Goal: Information Seeking & Learning: Learn about a topic

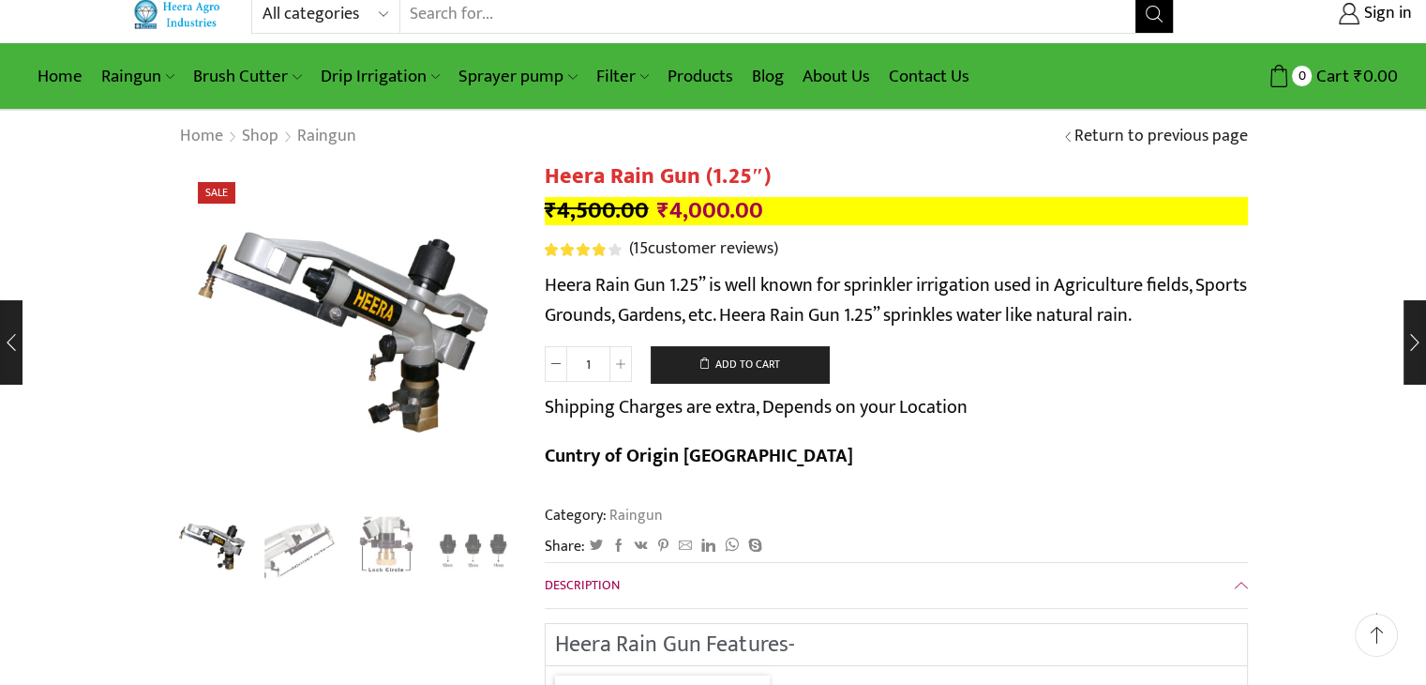
scroll to position [26, 0]
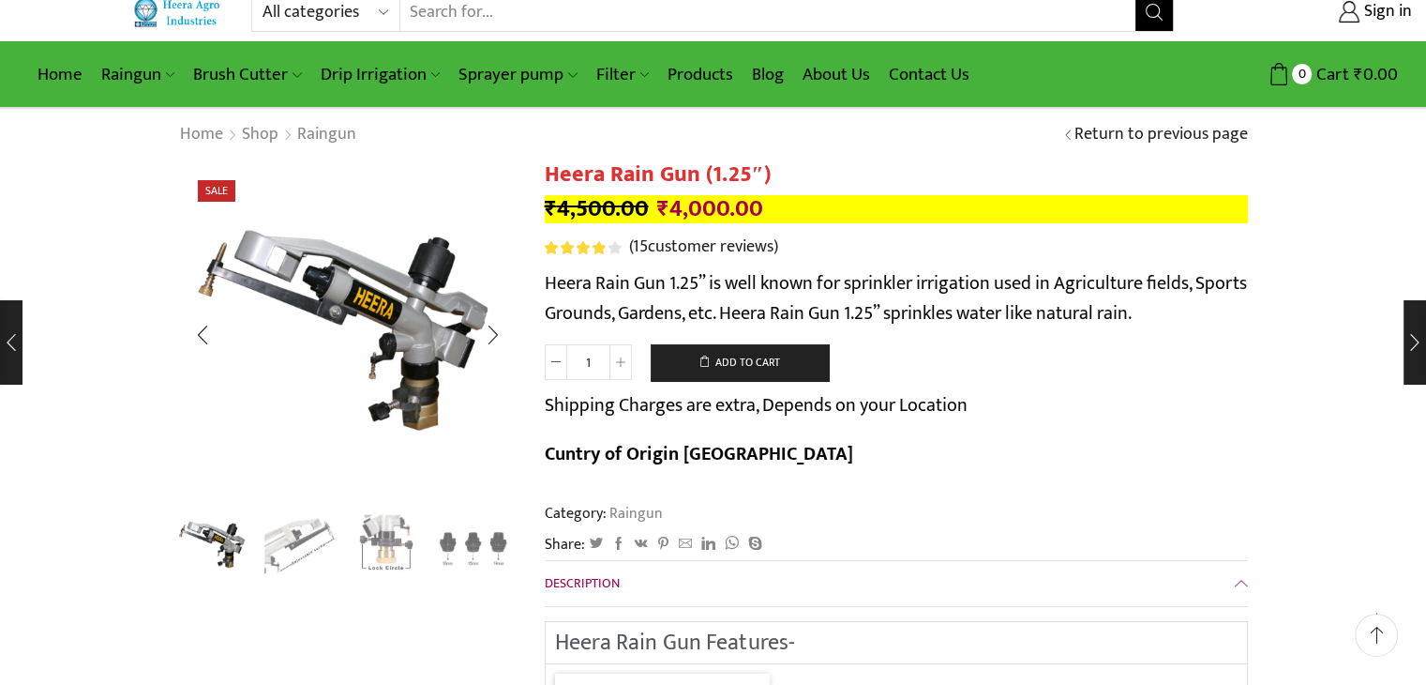
click at [288, 547] on img "2 / 4" at bounding box center [300, 545] width 78 height 78
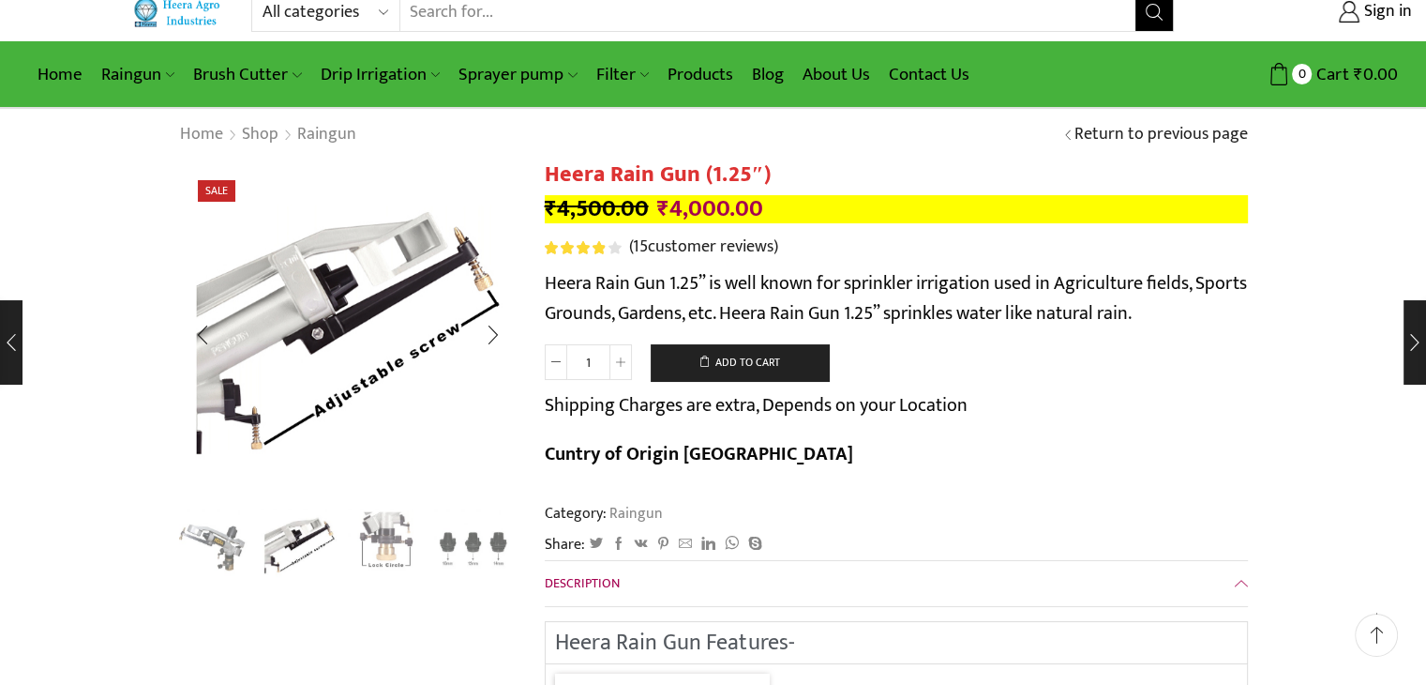
click at [373, 535] on img "3 / 4" at bounding box center [387, 545] width 78 height 78
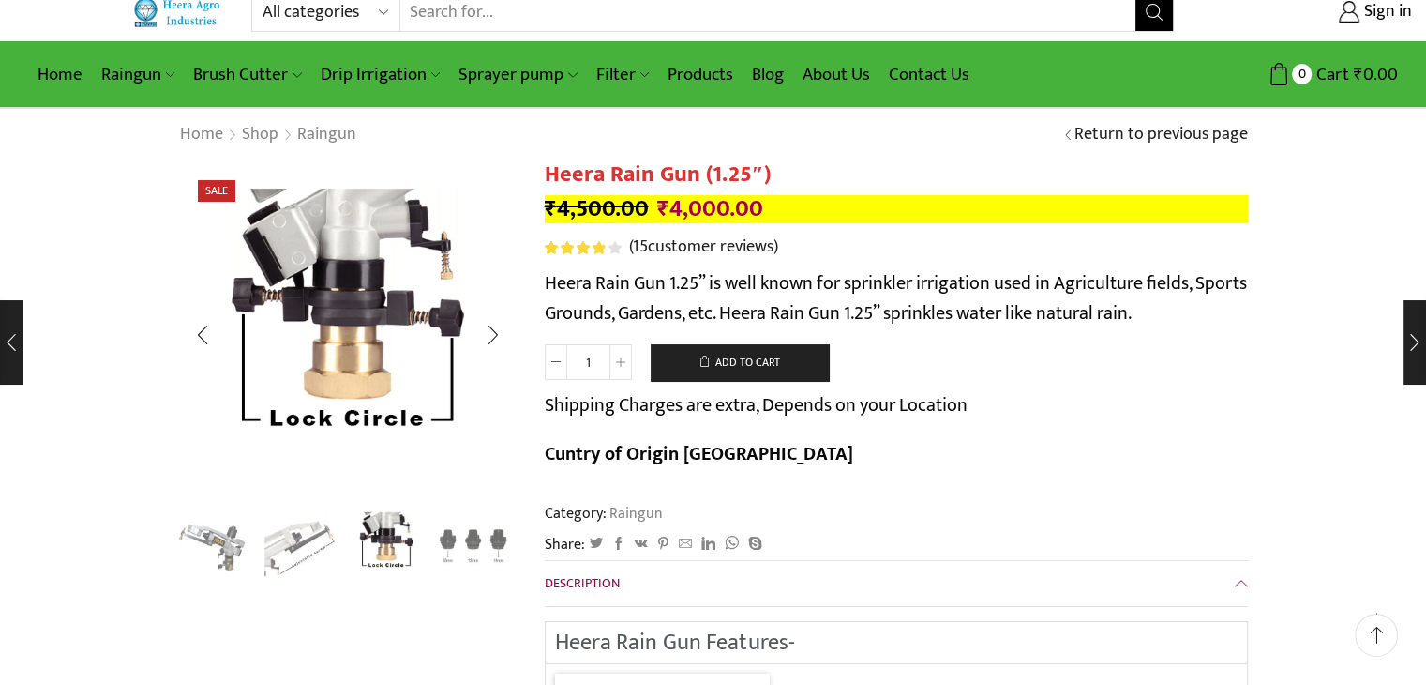
click at [461, 536] on img "4 / 4" at bounding box center [473, 545] width 78 height 78
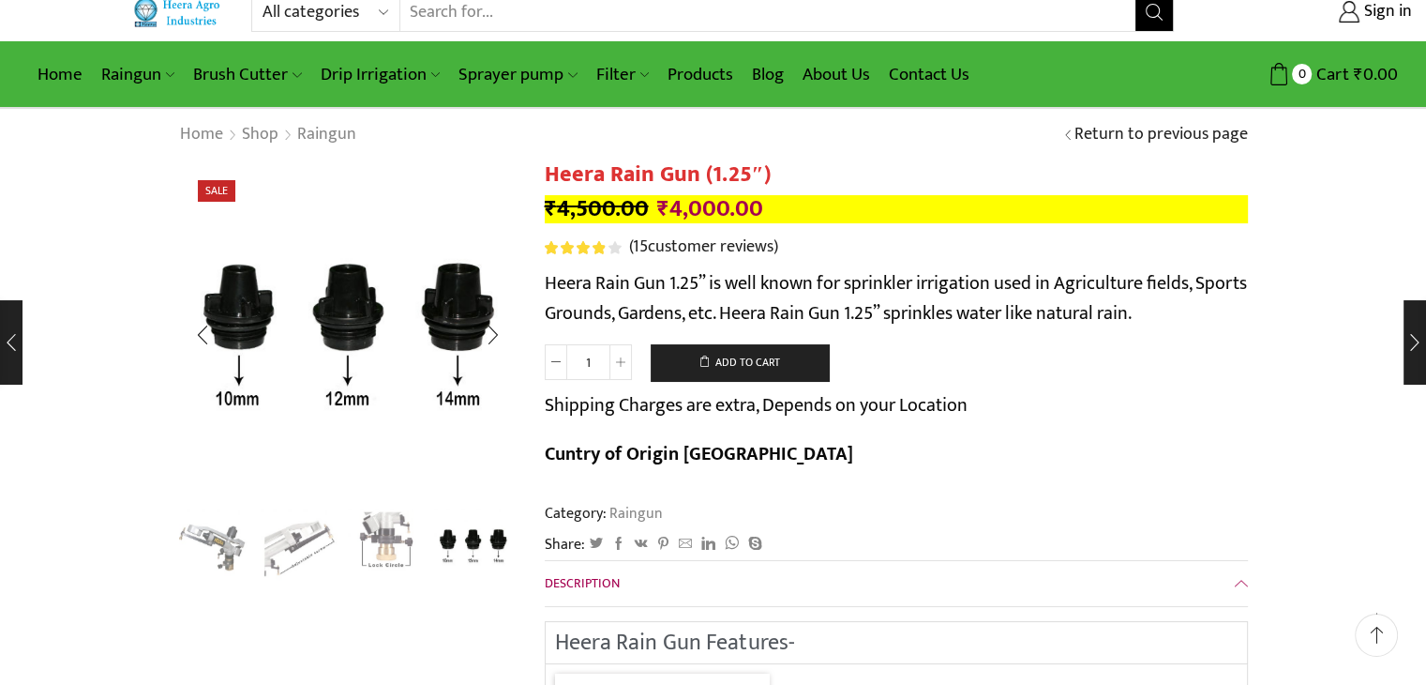
click at [386, 547] on img "3 / 4" at bounding box center [387, 545] width 78 height 78
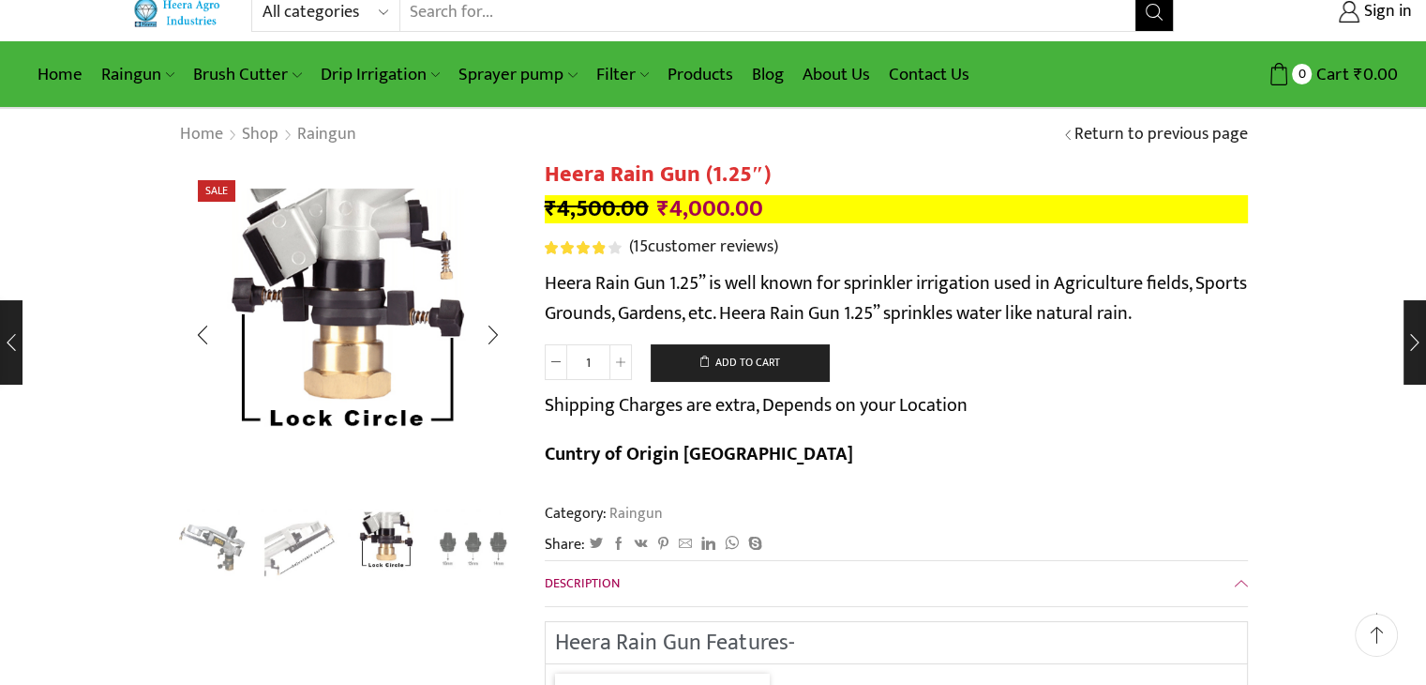
click at [338, 537] on ul at bounding box center [343, 546] width 338 height 76
click at [212, 518] on img "1 / 4" at bounding box center [213, 545] width 78 height 78
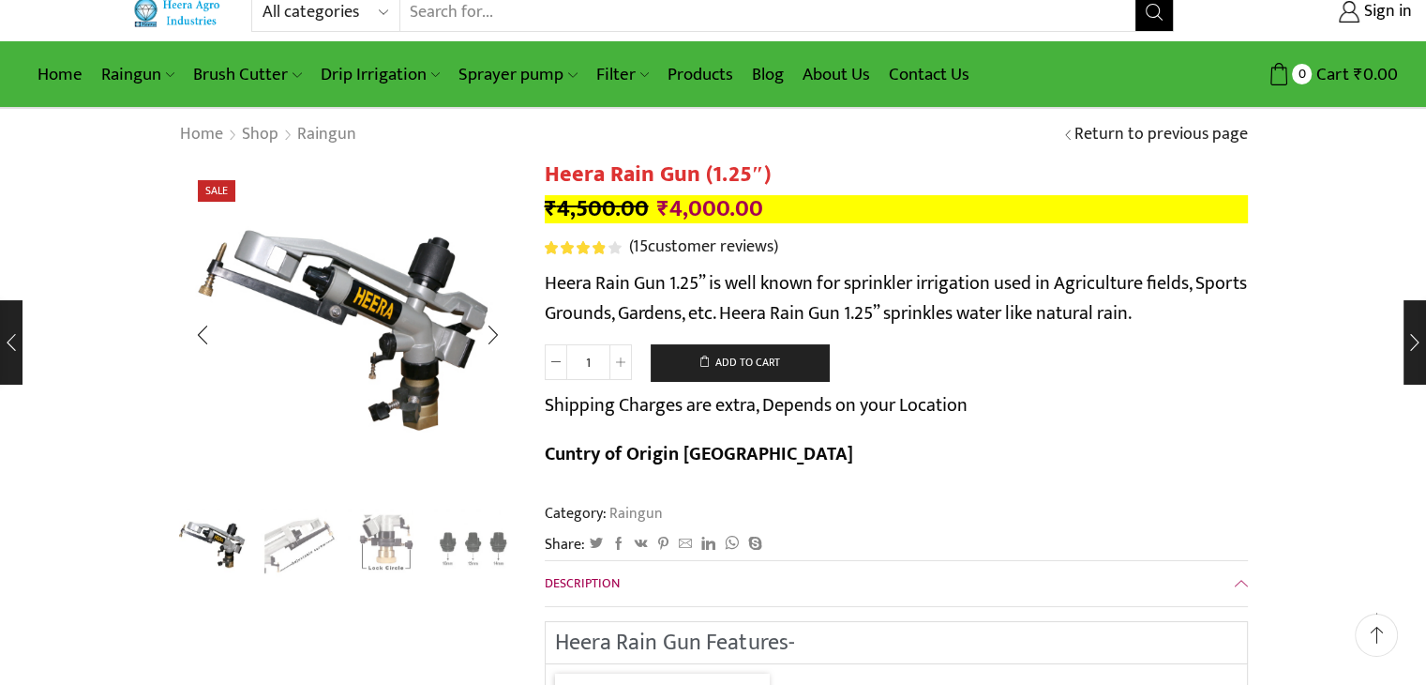
click at [273, 526] on img "2 / 4" at bounding box center [300, 545] width 78 height 78
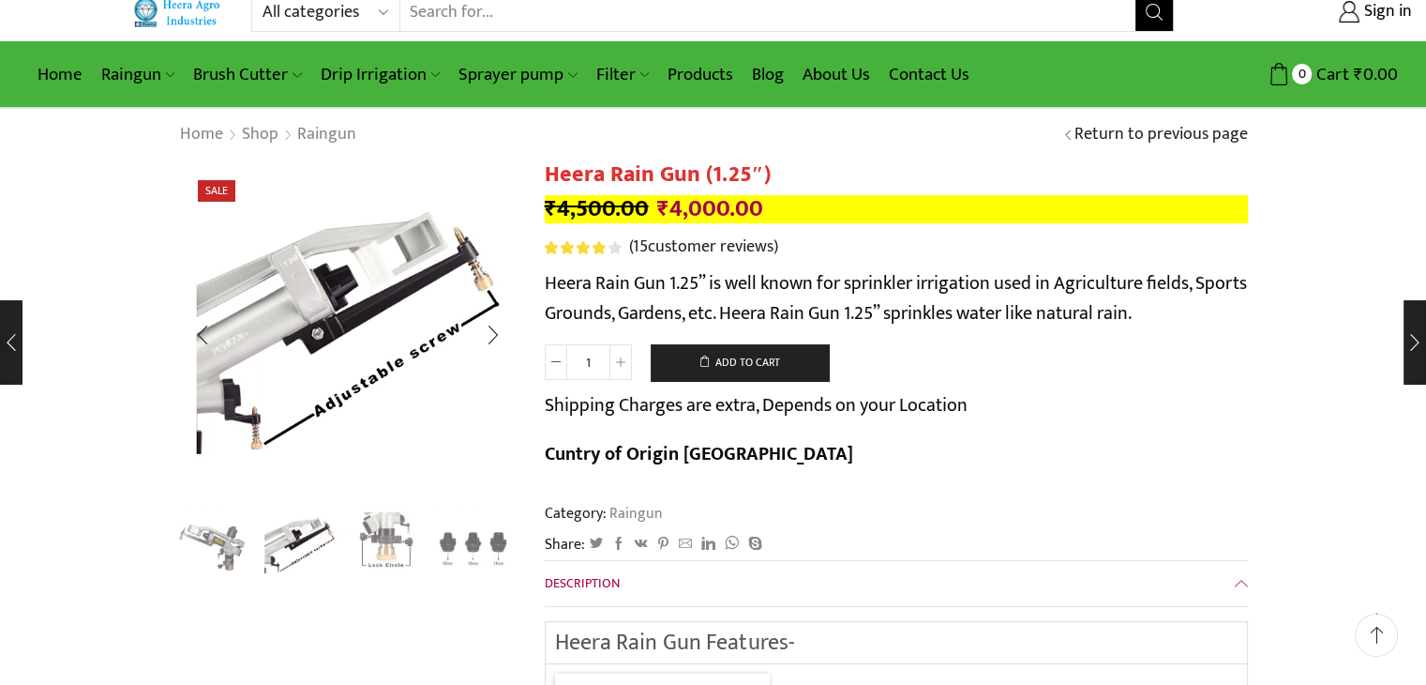
click at [389, 534] on img "3 / 4" at bounding box center [387, 545] width 78 height 78
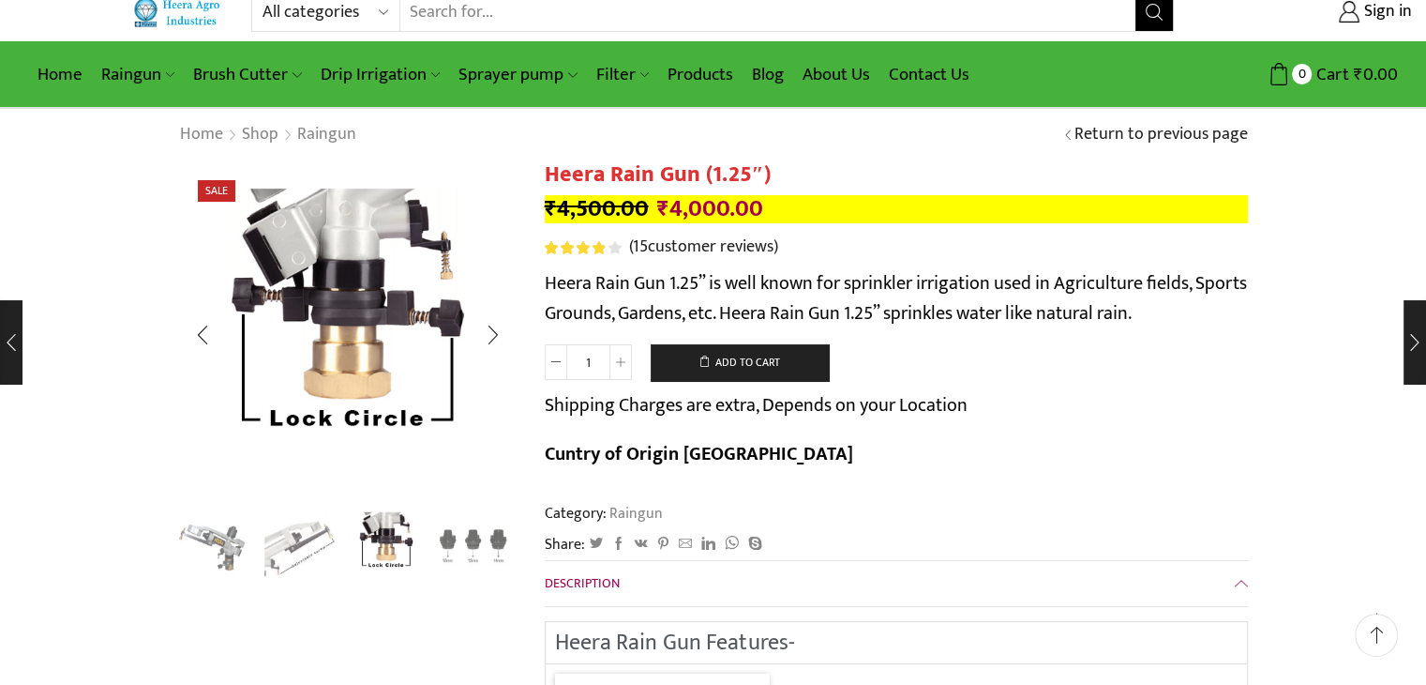
click at [469, 548] on img "4 / 4" at bounding box center [473, 545] width 78 height 78
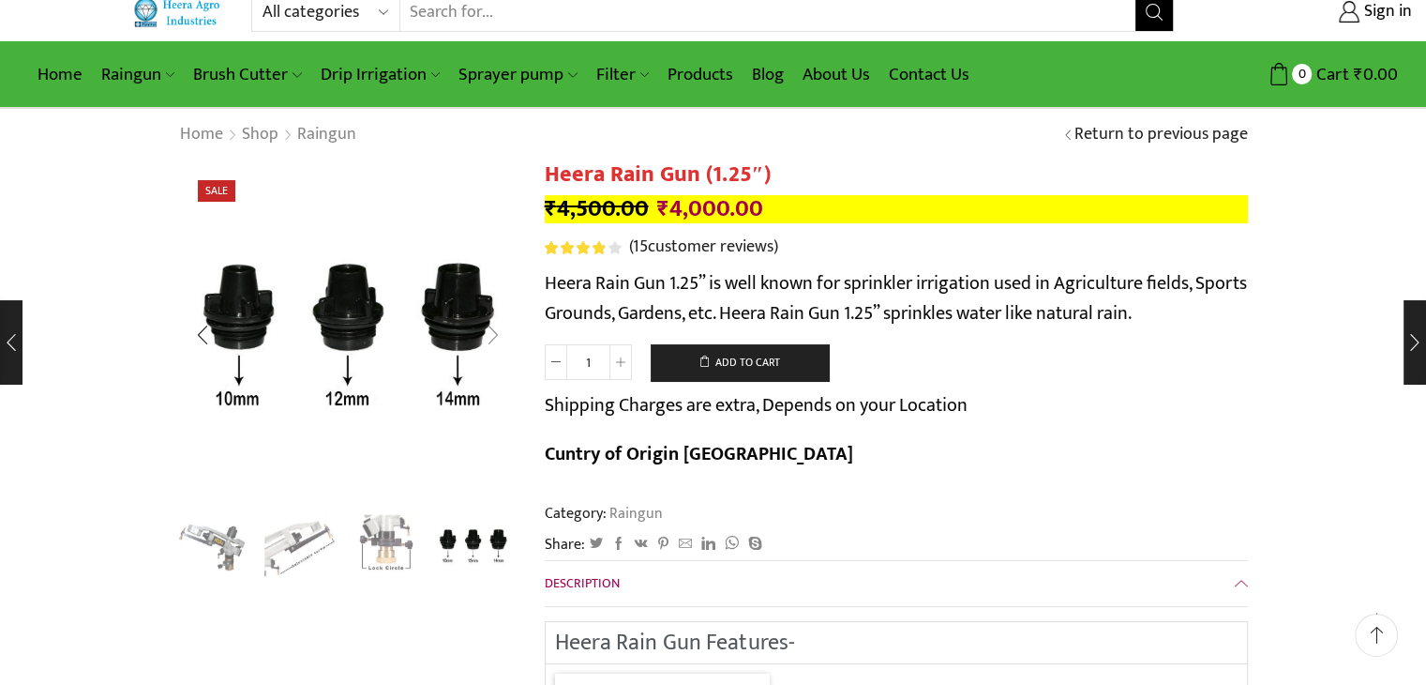
click at [486, 340] on div "Next slide" at bounding box center [493, 334] width 47 height 47
click at [495, 342] on div "Next slide" at bounding box center [493, 334] width 47 height 47
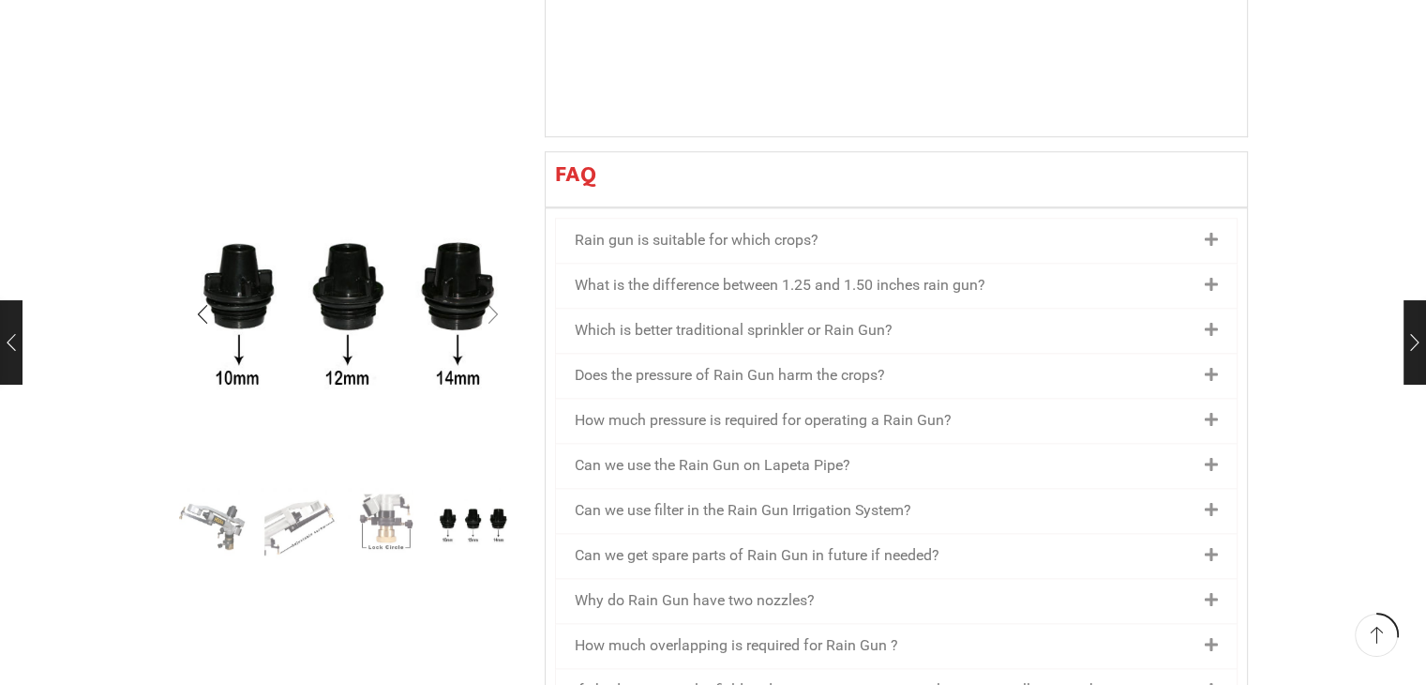
scroll to position [2032, 0]
click at [708, 223] on div "Rain gun is suitable for which crops?" at bounding box center [896, 245] width 681 height 44
click at [717, 223] on div "Rain gun is suitable for which crops?" at bounding box center [896, 245] width 681 height 44
click at [1205, 237] on icon at bounding box center [1211, 244] width 13 height 15
